Goal: Book appointment/travel/reservation

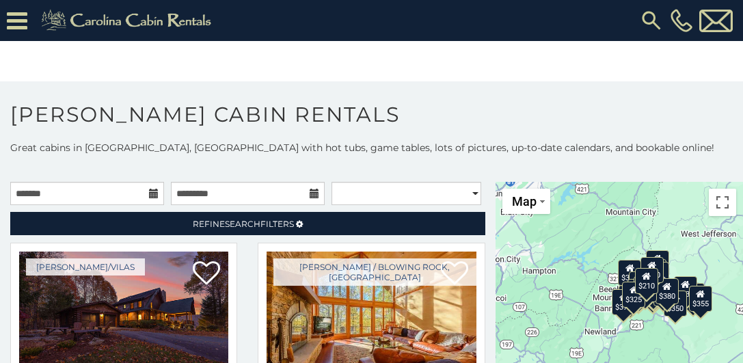
click at [149, 193] on icon at bounding box center [154, 194] width 10 height 10
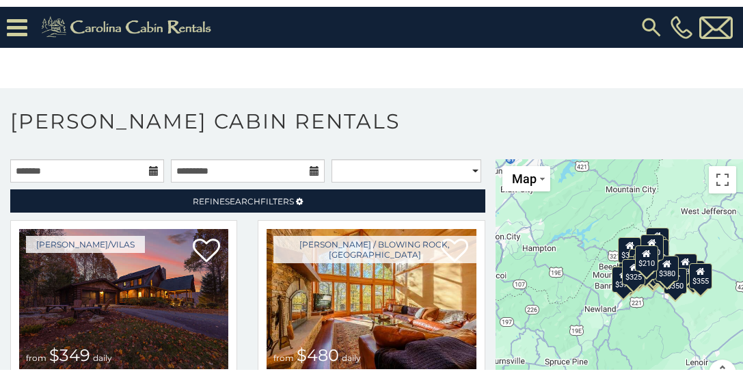
scroll to position [45, 0]
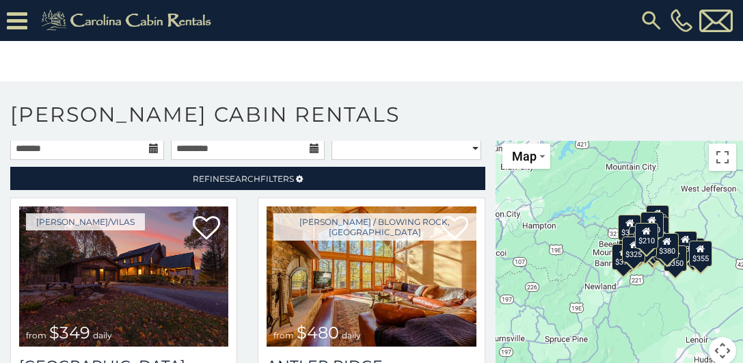
click at [149, 150] on icon at bounding box center [154, 149] width 10 height 10
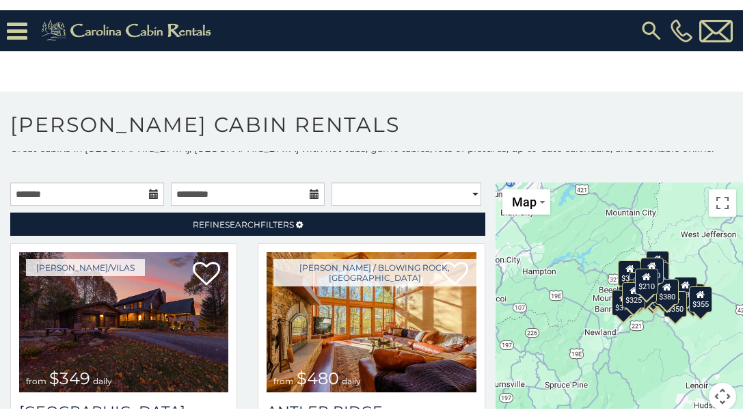
scroll to position [0, 0]
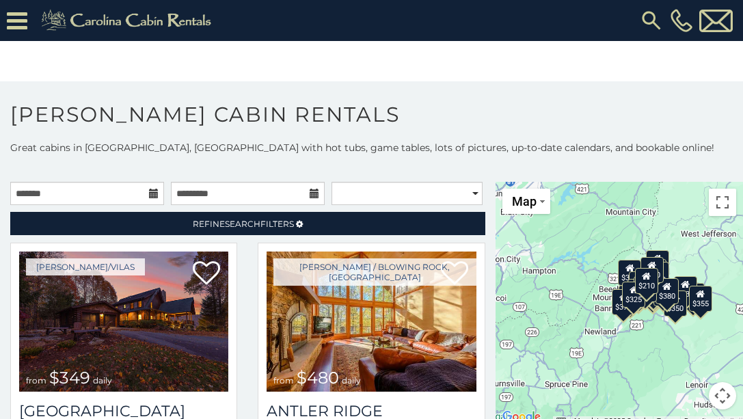
click at [151, 194] on icon at bounding box center [154, 194] width 10 height 10
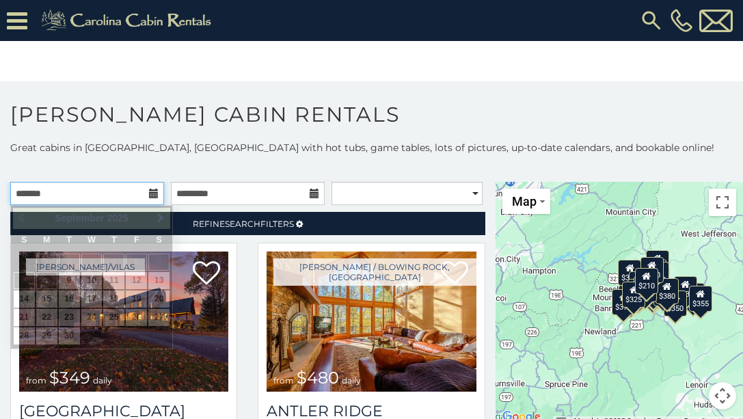
click at [85, 191] on input "text" at bounding box center [87, 193] width 154 height 23
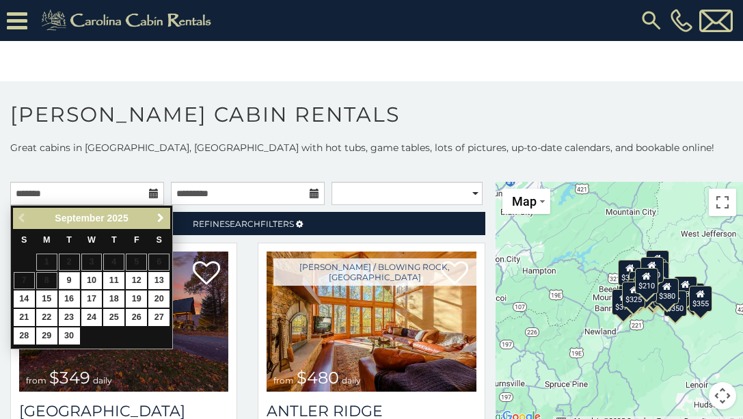
click at [158, 219] on span "Next" at bounding box center [160, 218] width 11 height 11
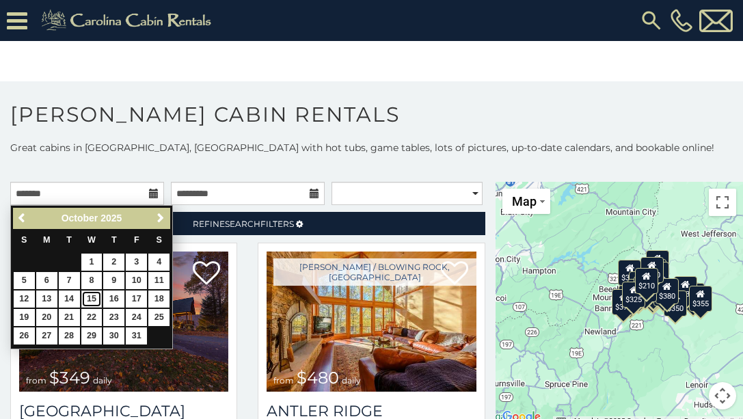
click at [94, 300] on link "15" at bounding box center [91, 299] width 21 height 17
type input "**********"
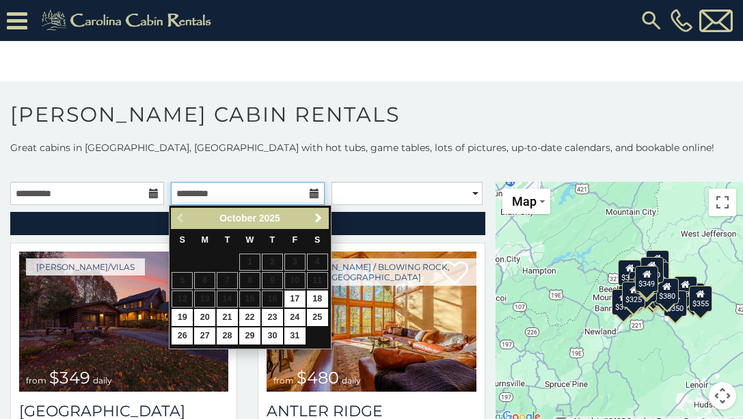
click at [233, 193] on input "text" at bounding box center [248, 193] width 154 height 23
click at [174, 316] on link "19" at bounding box center [182, 317] width 21 height 17
type input "**********"
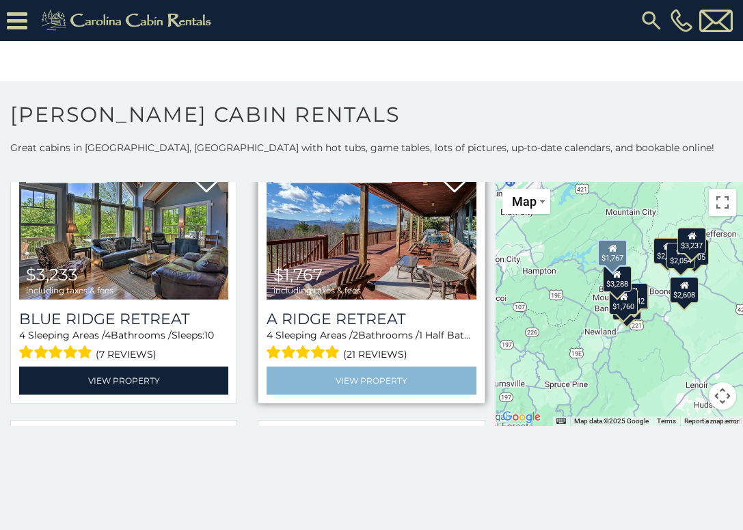
scroll to position [68, 0]
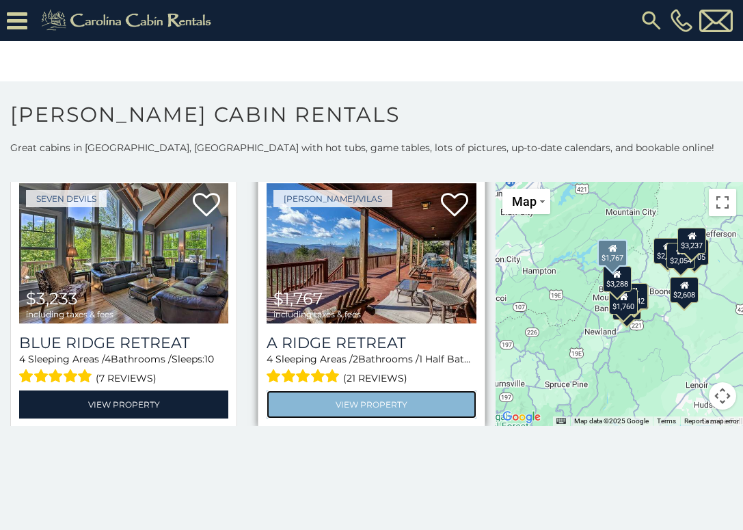
click at [367, 362] on link "View Property" at bounding box center [371, 405] width 209 height 28
